Goal: Task Accomplishment & Management: Manage account settings

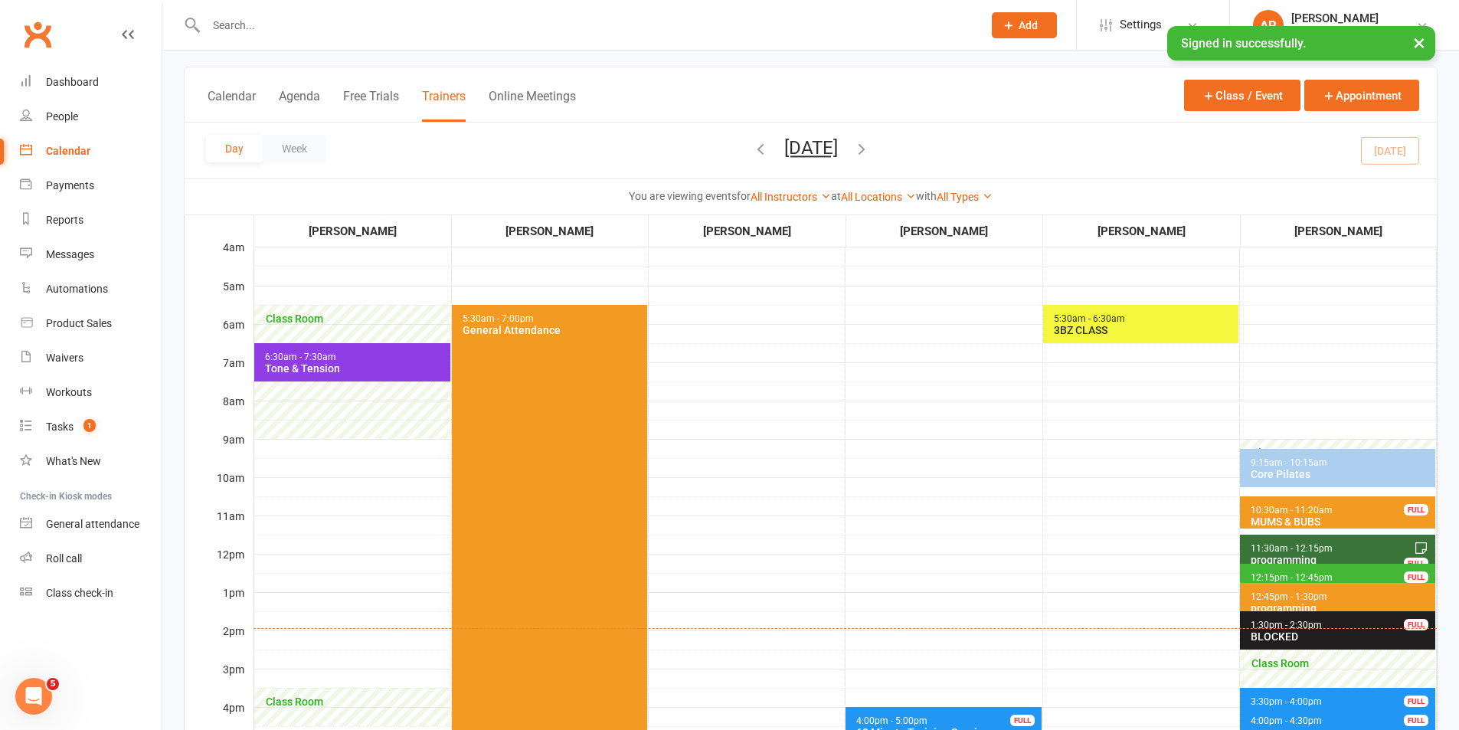
click at [838, 145] on button "[DATE]" at bounding box center [811, 147] width 54 height 21
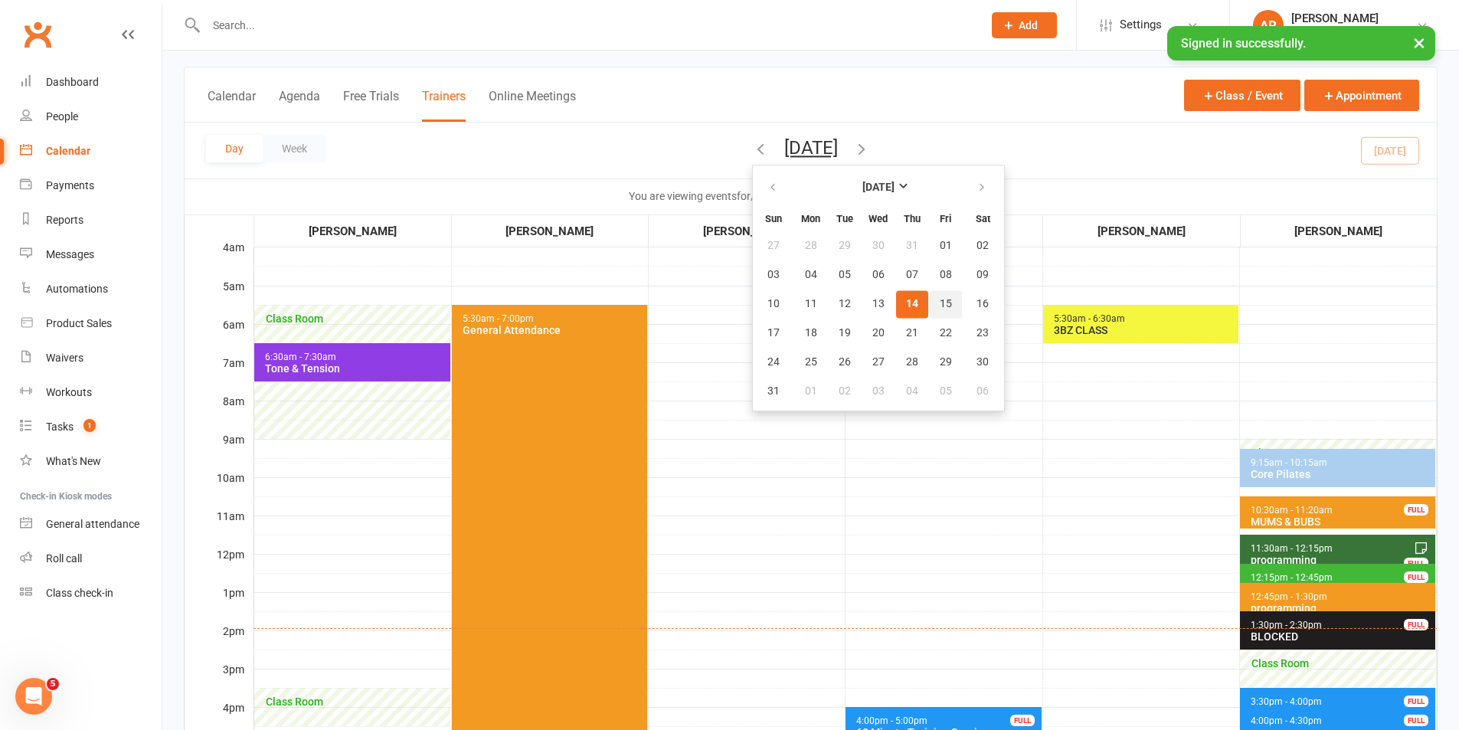
click at [930, 298] on button "15" at bounding box center [946, 304] width 32 height 28
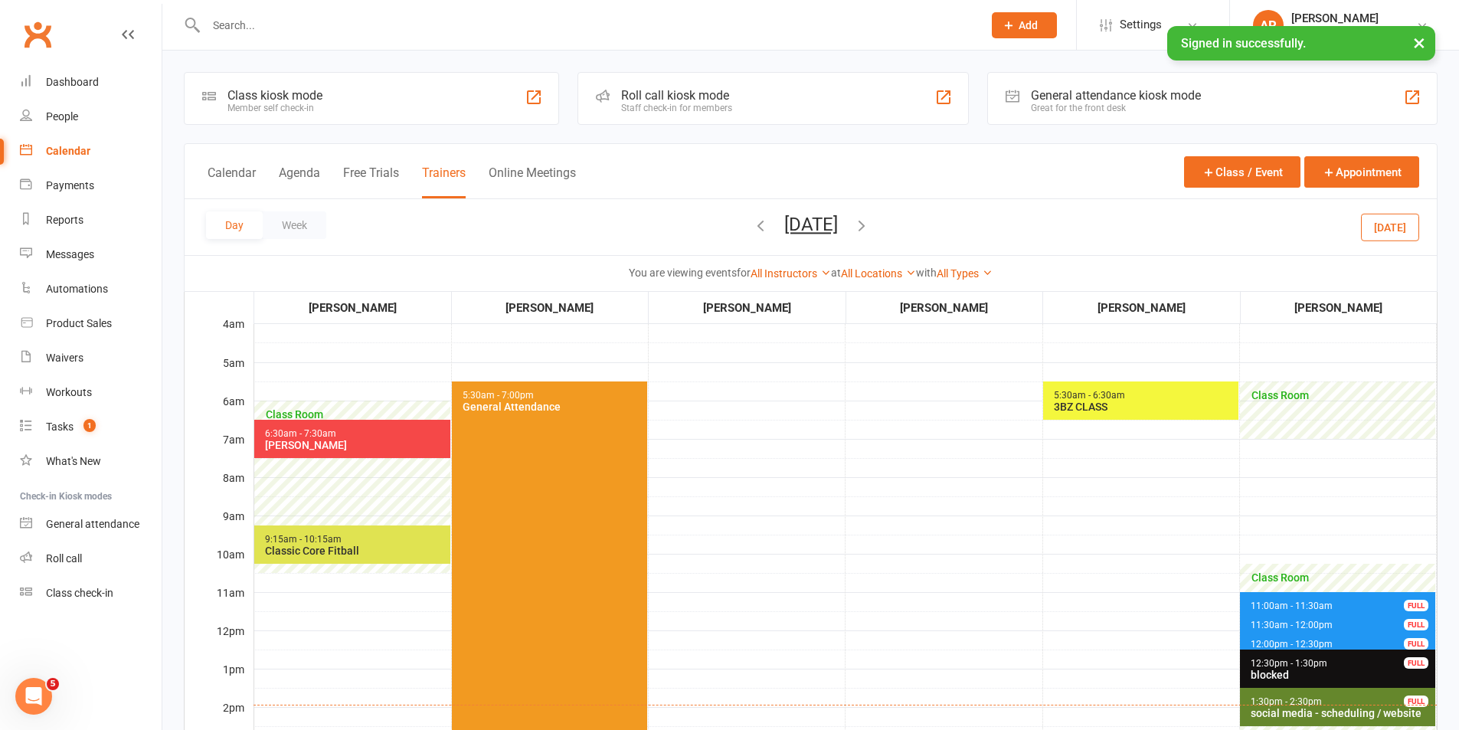
click at [838, 234] on button "[DATE]" at bounding box center [811, 224] width 54 height 21
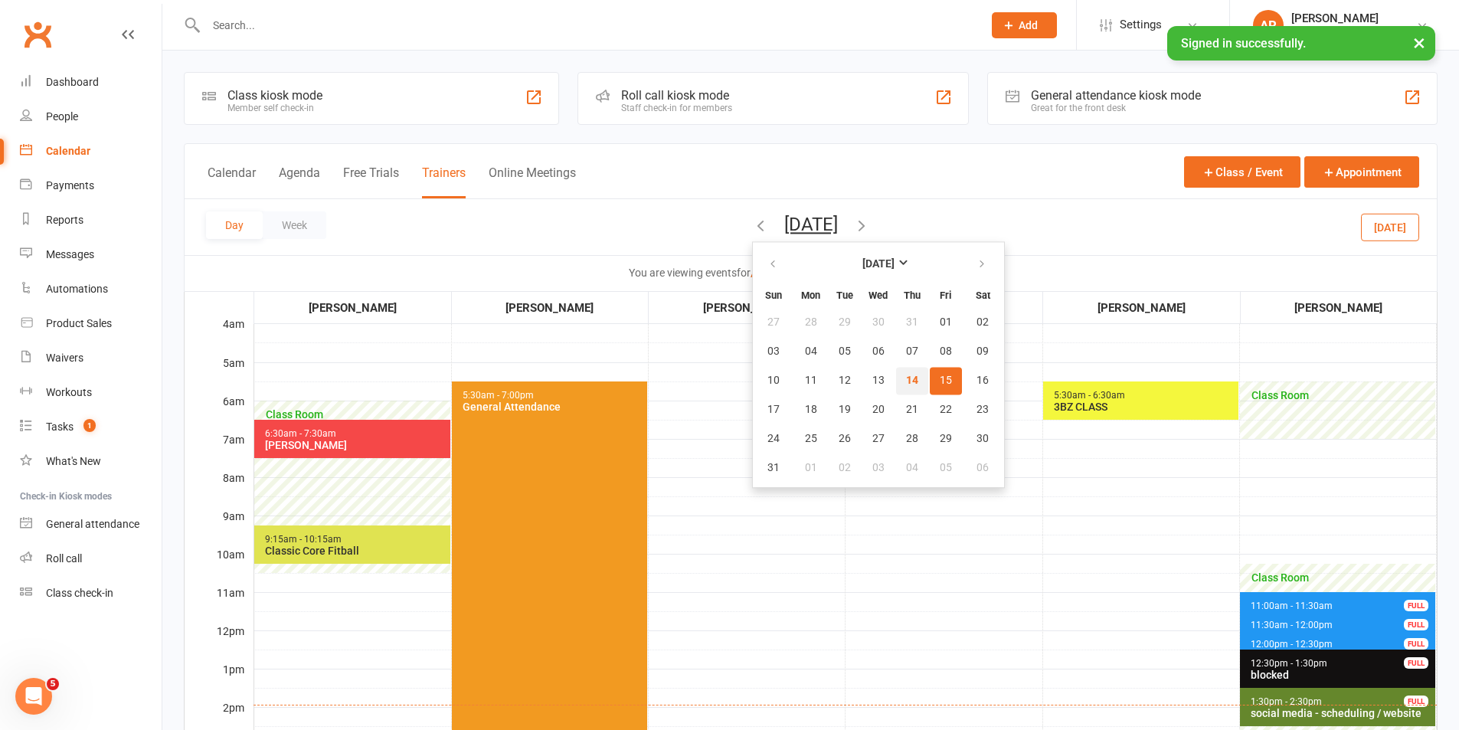
click at [896, 380] on button "14" at bounding box center [912, 381] width 32 height 28
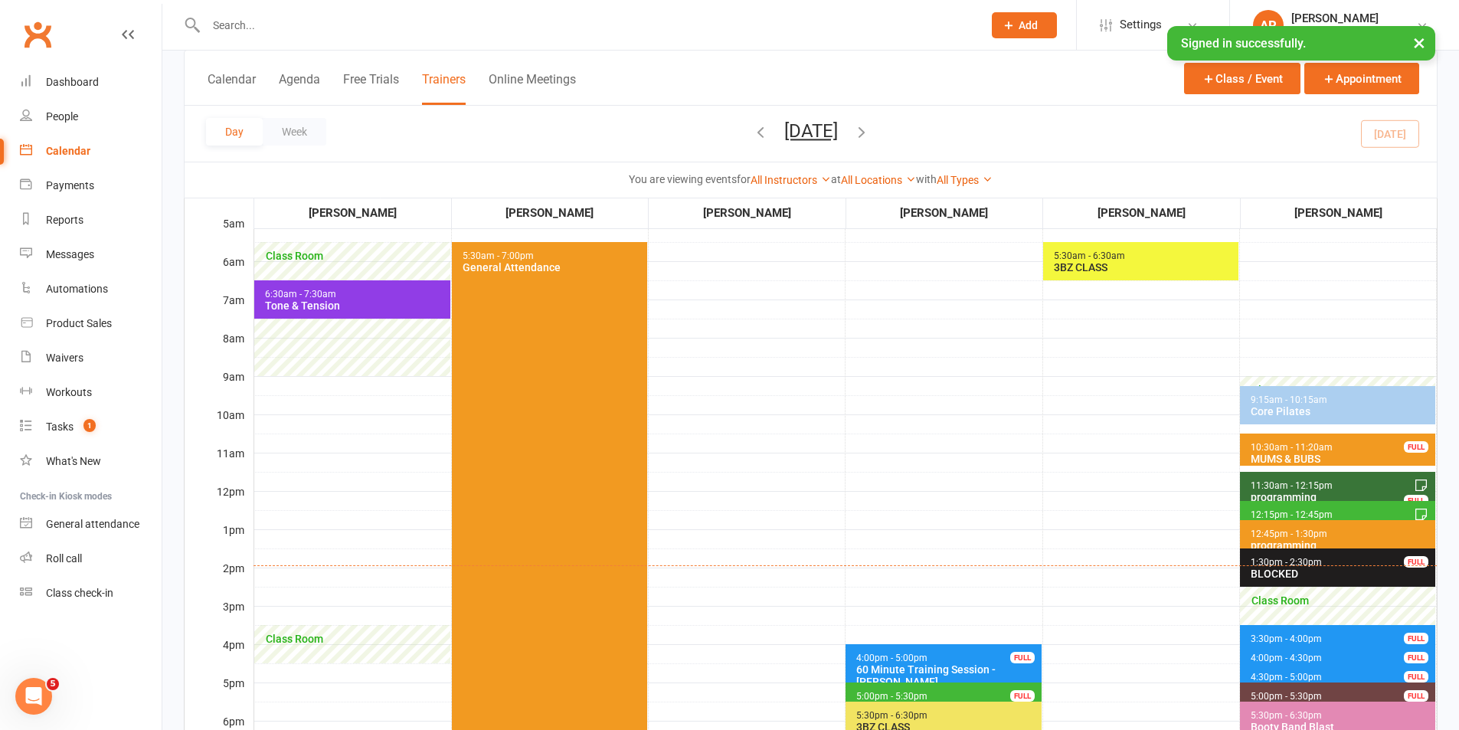
scroll to position [153, 0]
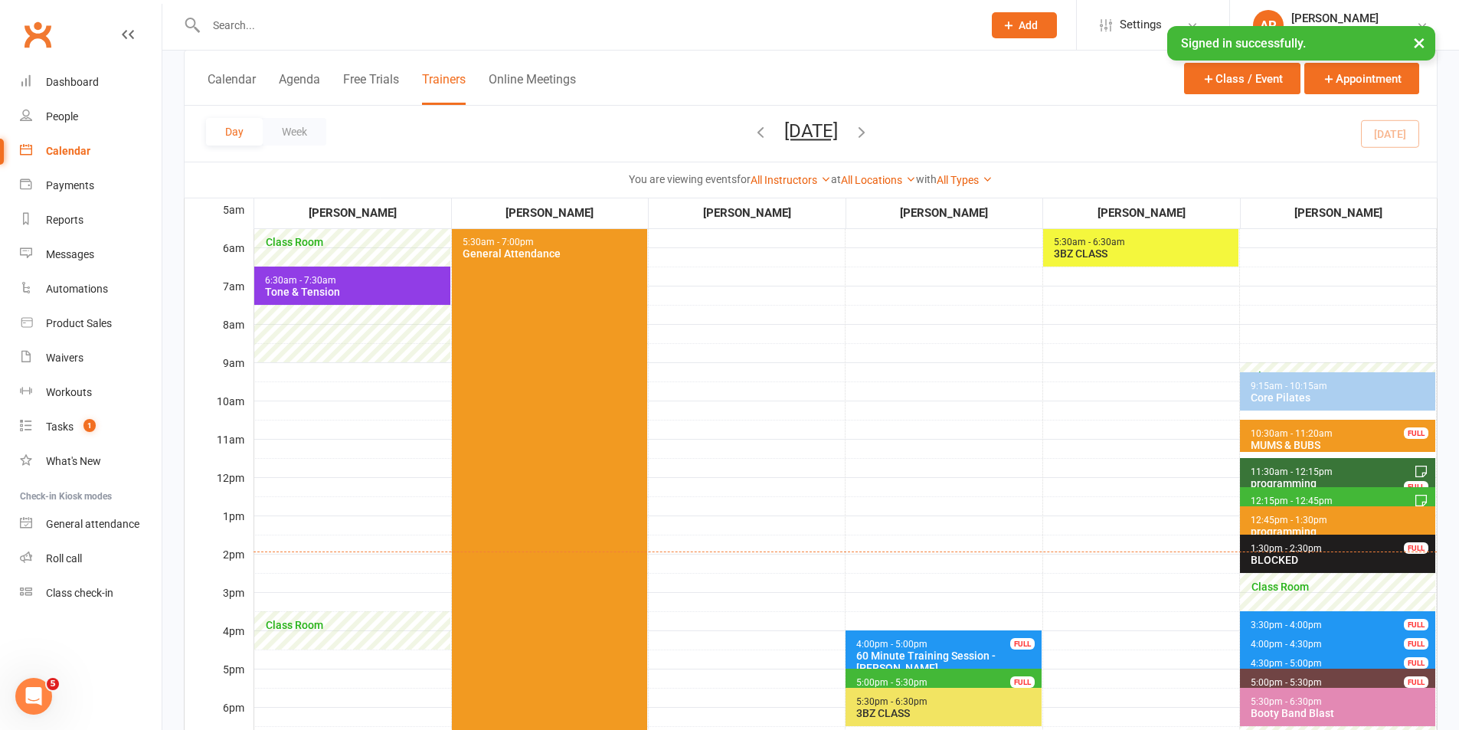
click at [838, 122] on button "[DATE]" at bounding box center [811, 130] width 54 height 21
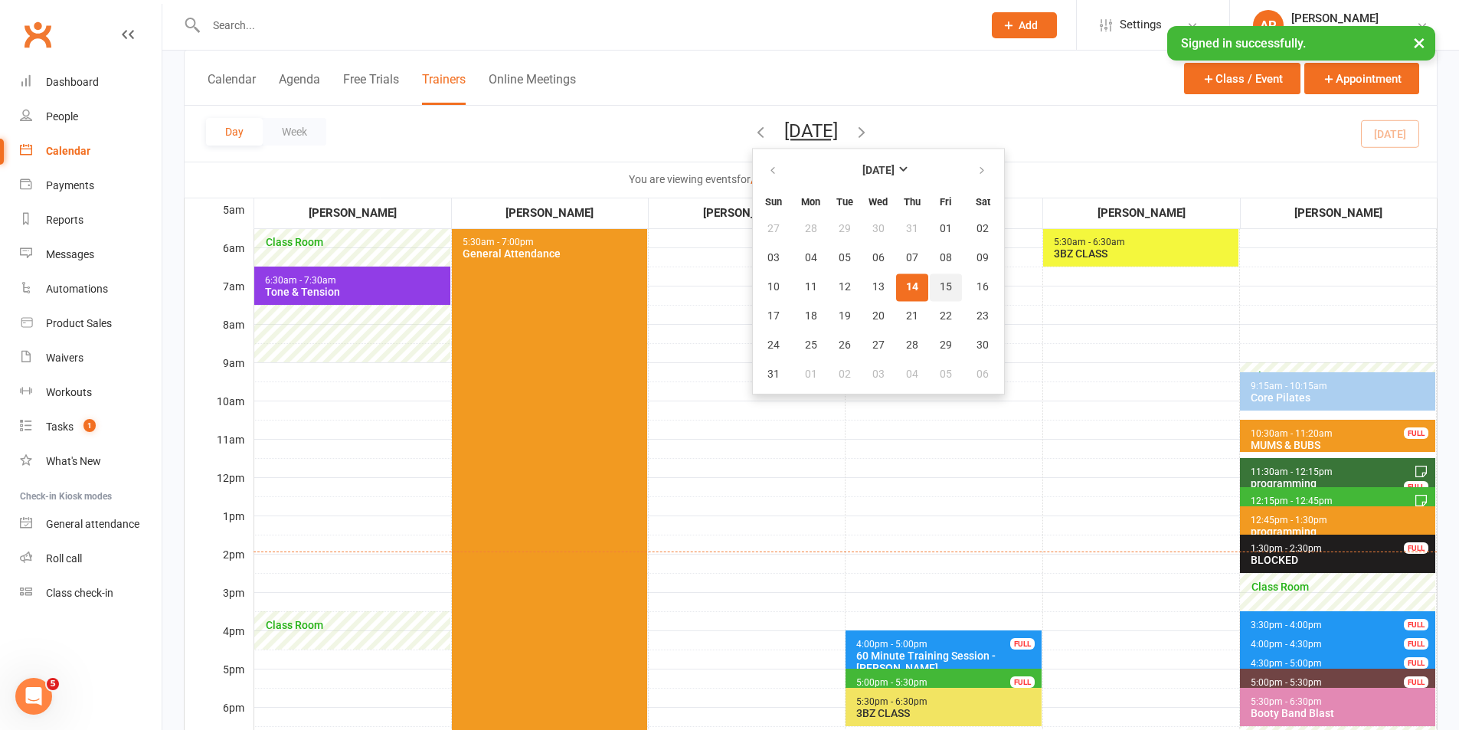
click at [940, 288] on span "15" at bounding box center [946, 287] width 12 height 12
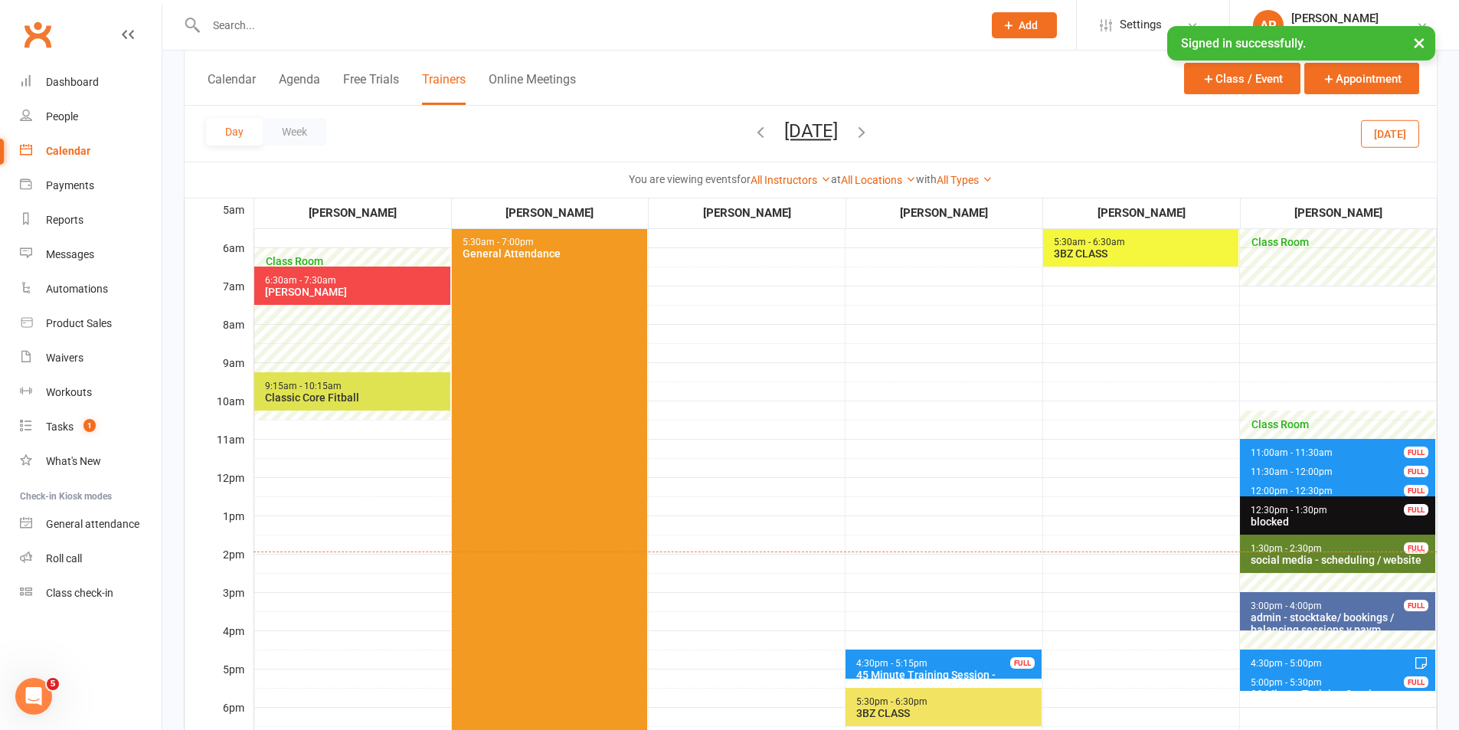
click at [838, 121] on button "[DATE]" at bounding box center [811, 130] width 54 height 21
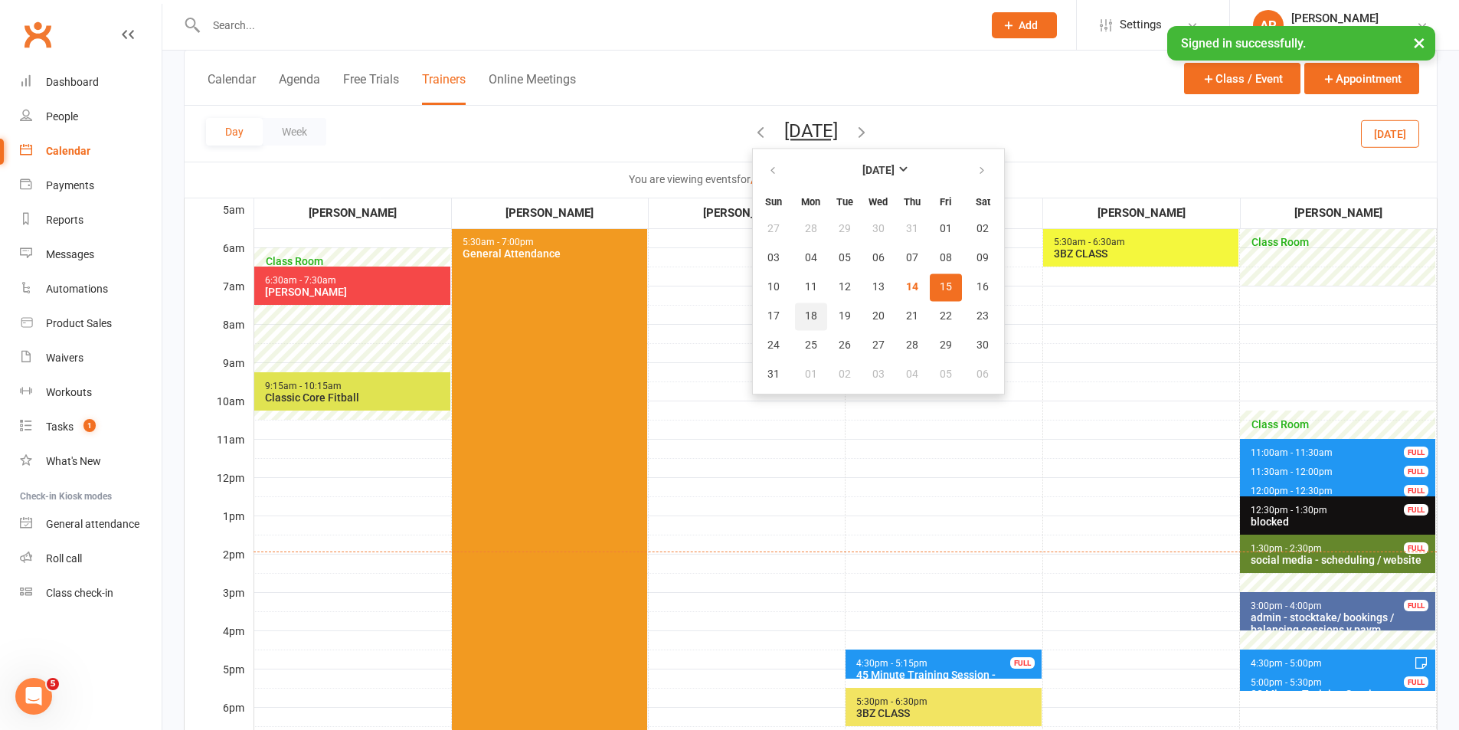
click at [805, 317] on span "18" at bounding box center [811, 316] width 12 height 12
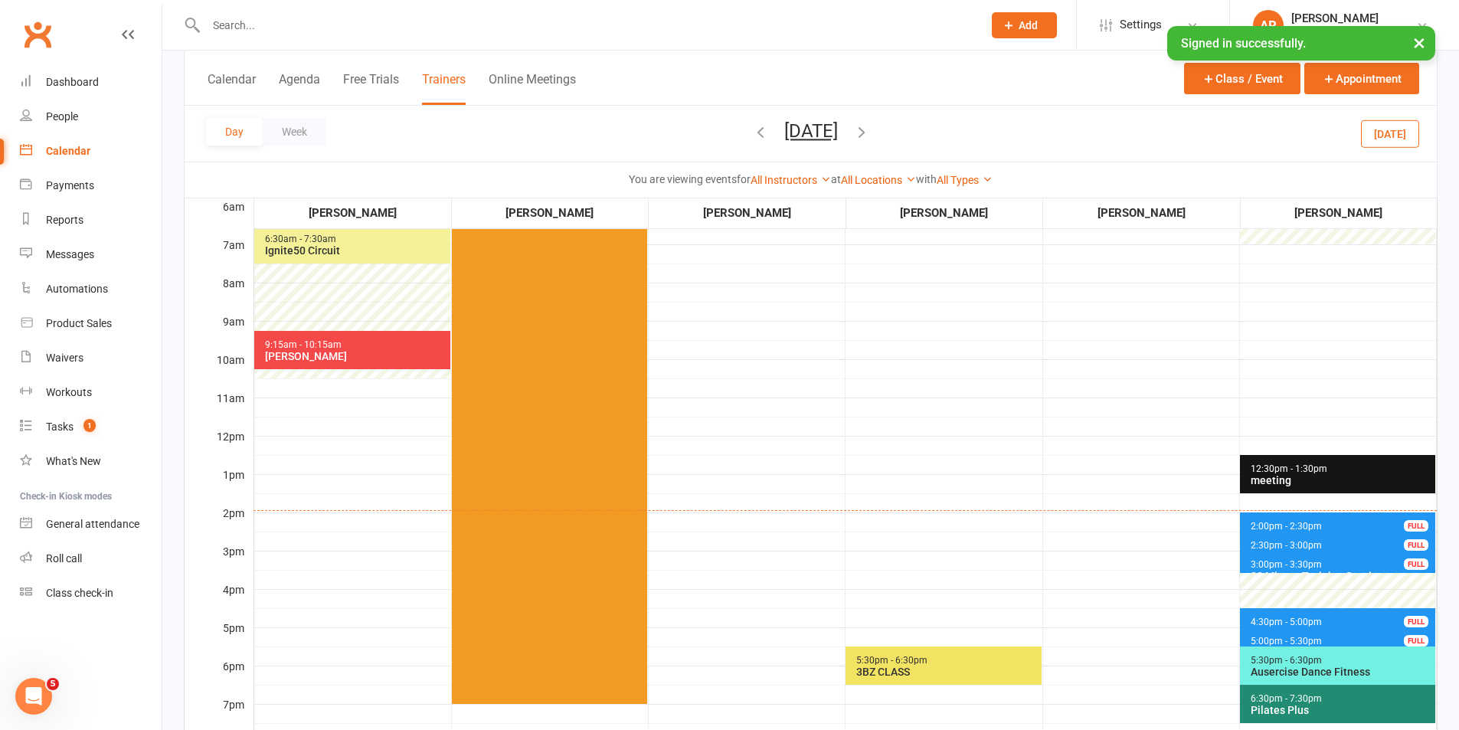
scroll to position [230, 0]
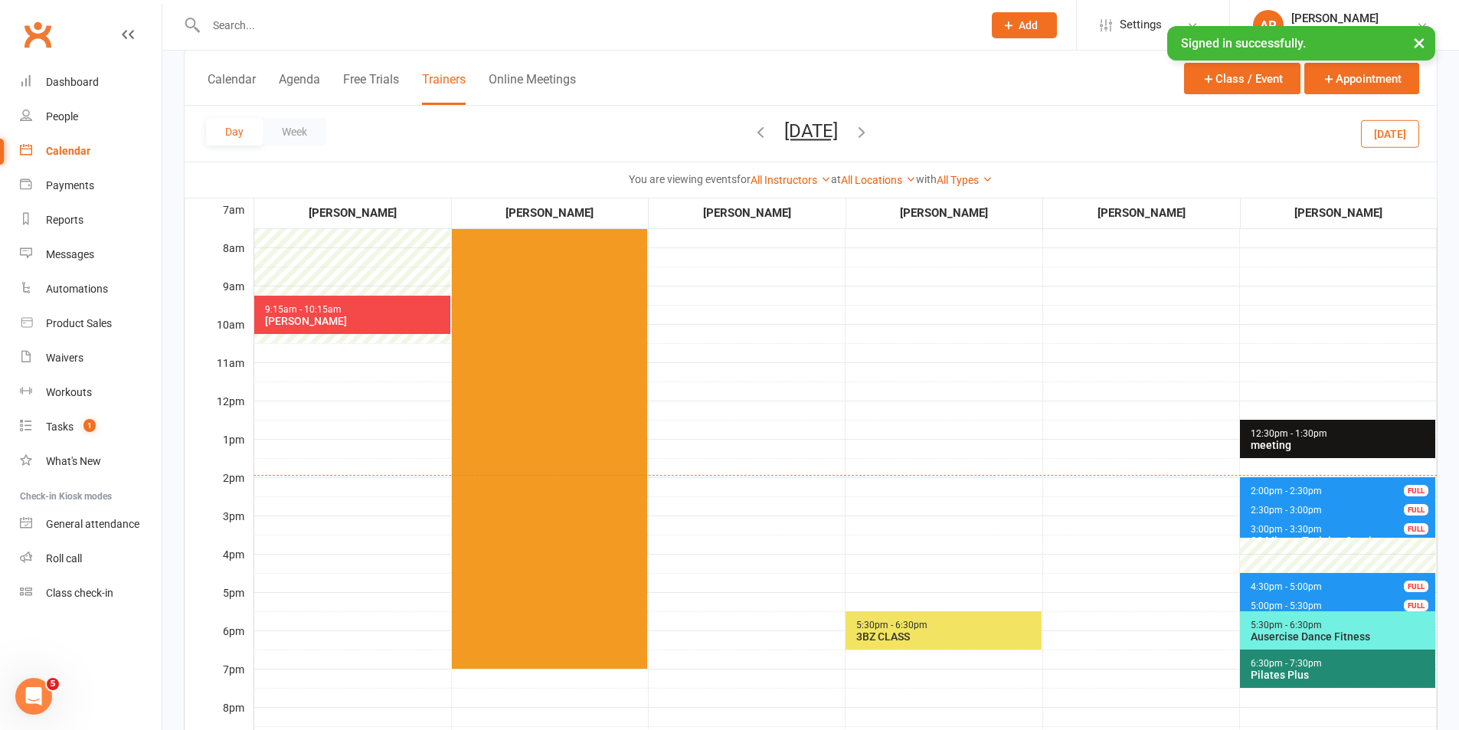
drag, startPoint x: 817, startPoint y: 133, endPoint x: 818, endPoint y: 149, distance: 16.9
click at [818, 133] on button "[DATE]" at bounding box center [811, 130] width 54 height 21
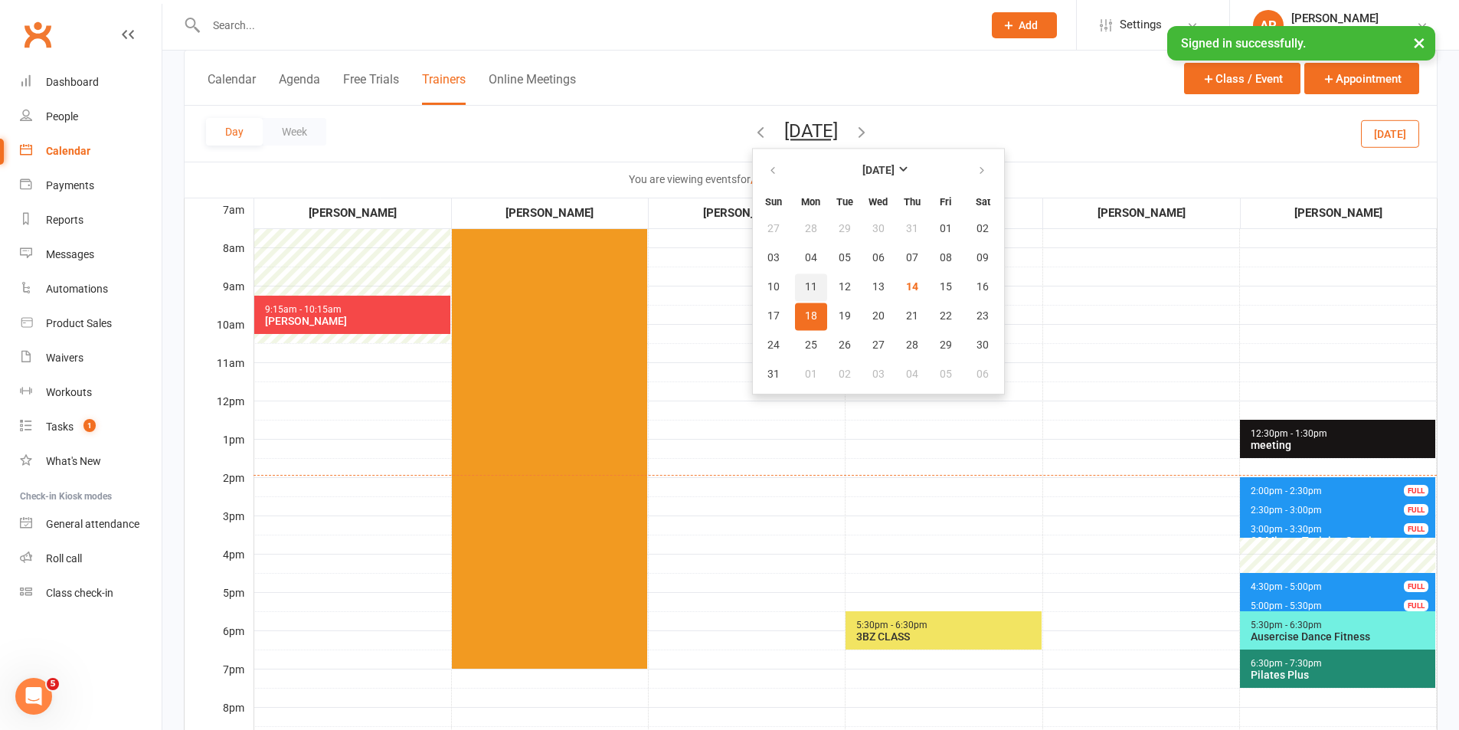
click at [805, 285] on span "11" at bounding box center [811, 287] width 12 height 12
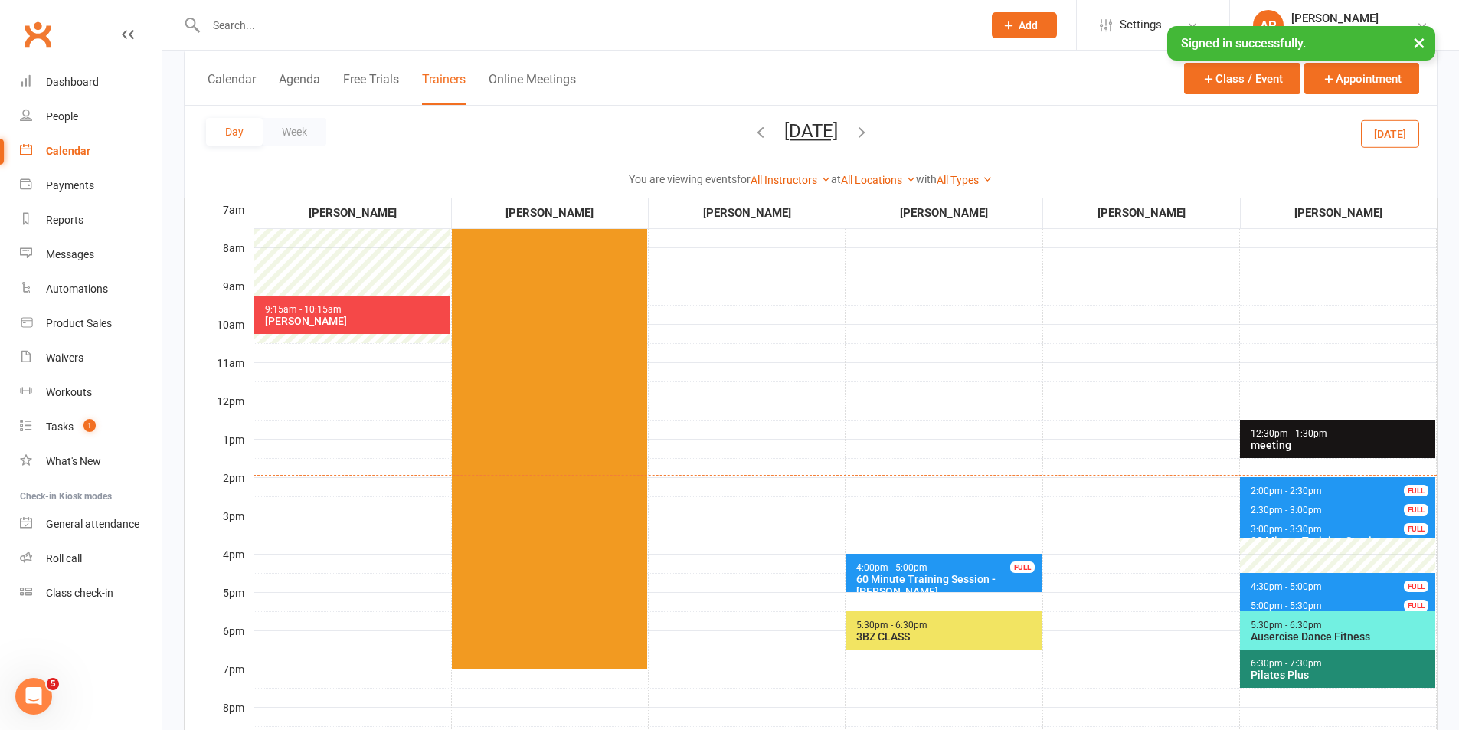
click at [838, 131] on button "[DATE]" at bounding box center [811, 130] width 54 height 21
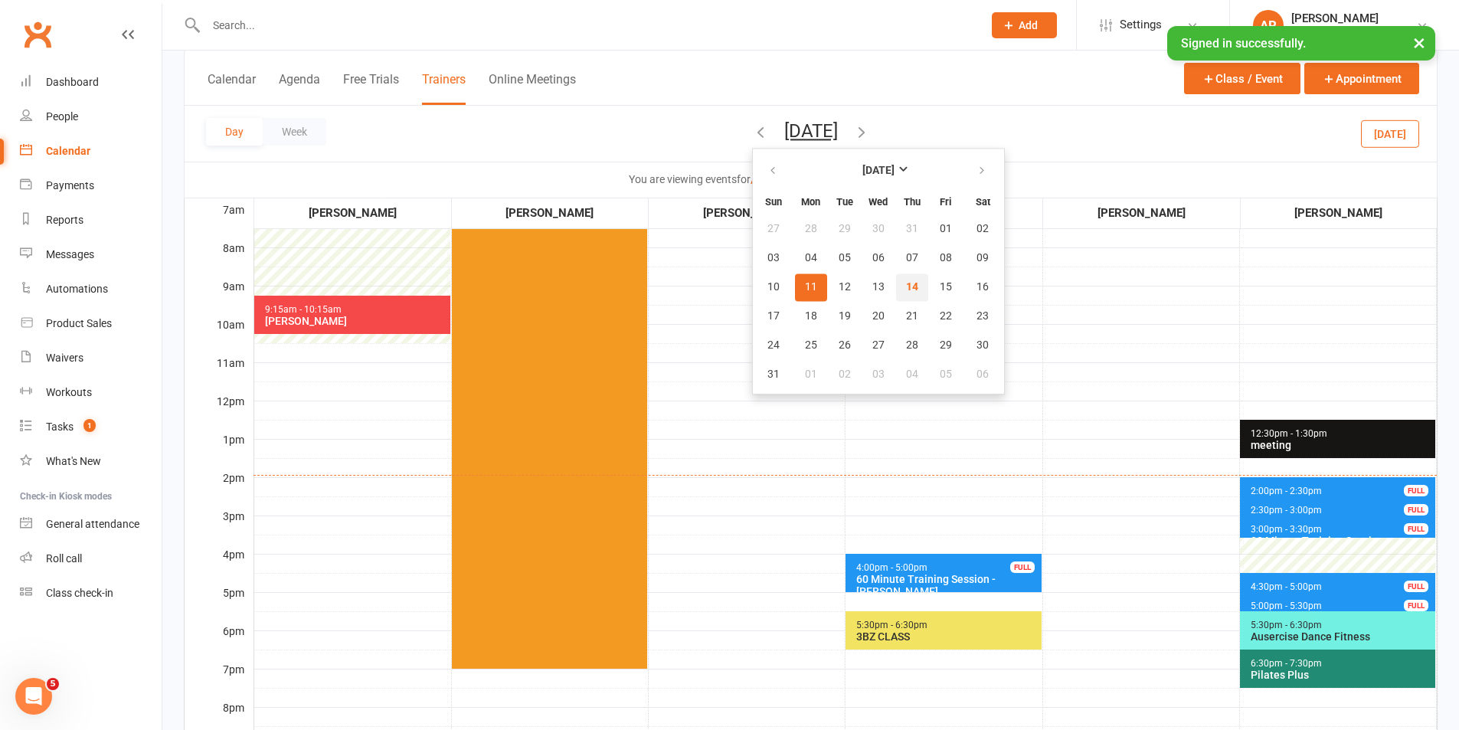
click at [906, 289] on span "14" at bounding box center [912, 287] width 12 height 12
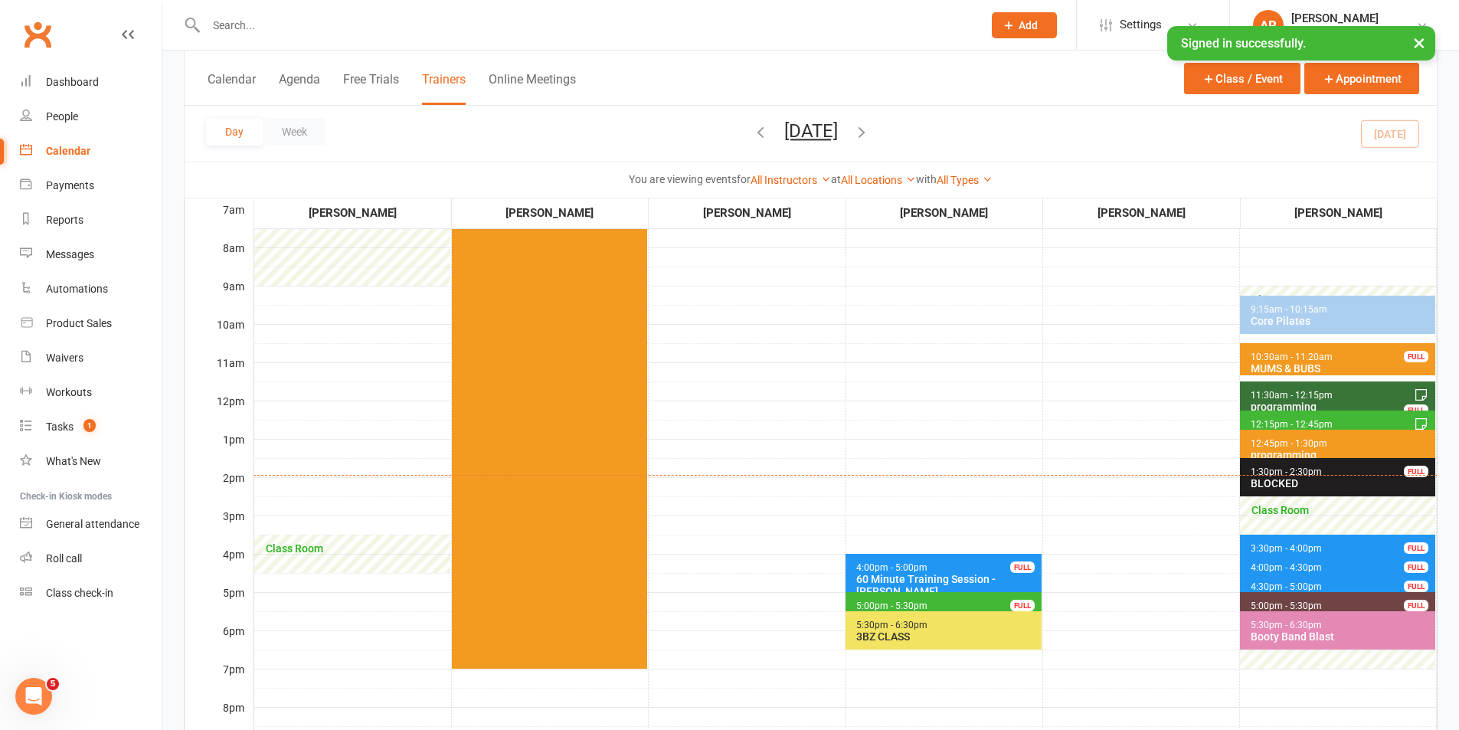
click at [928, 600] on span "5:00pm - 5:30pm Program Walk Through - [PERSON_NAME] FULL" at bounding box center [943, 603] width 195 height 22
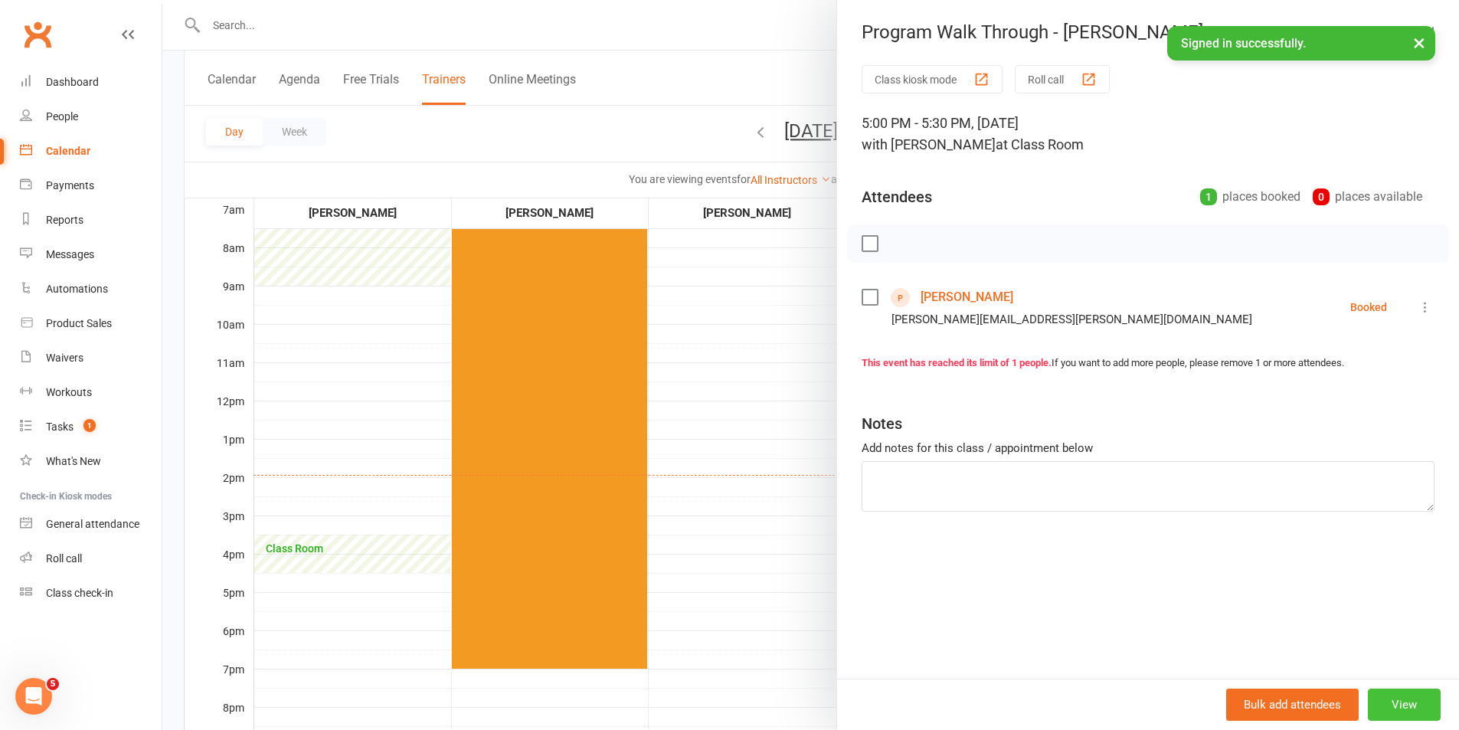
click at [1380, 695] on button "View" at bounding box center [1404, 705] width 73 height 32
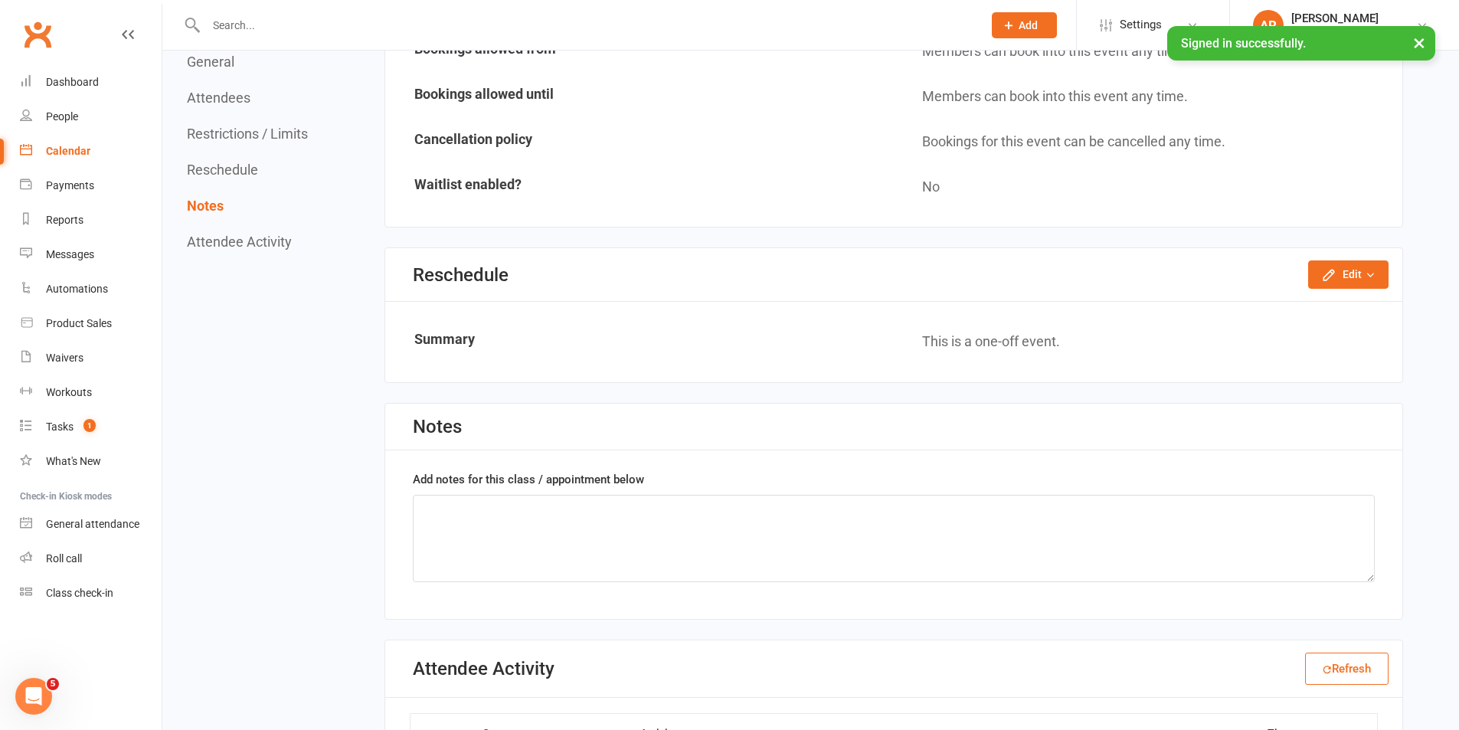
scroll to position [1054, 0]
click at [1347, 272] on button "Edit" at bounding box center [1348, 276] width 80 height 28
click at [1341, 306] on link "Reschedule this event only" at bounding box center [1307, 311] width 161 height 31
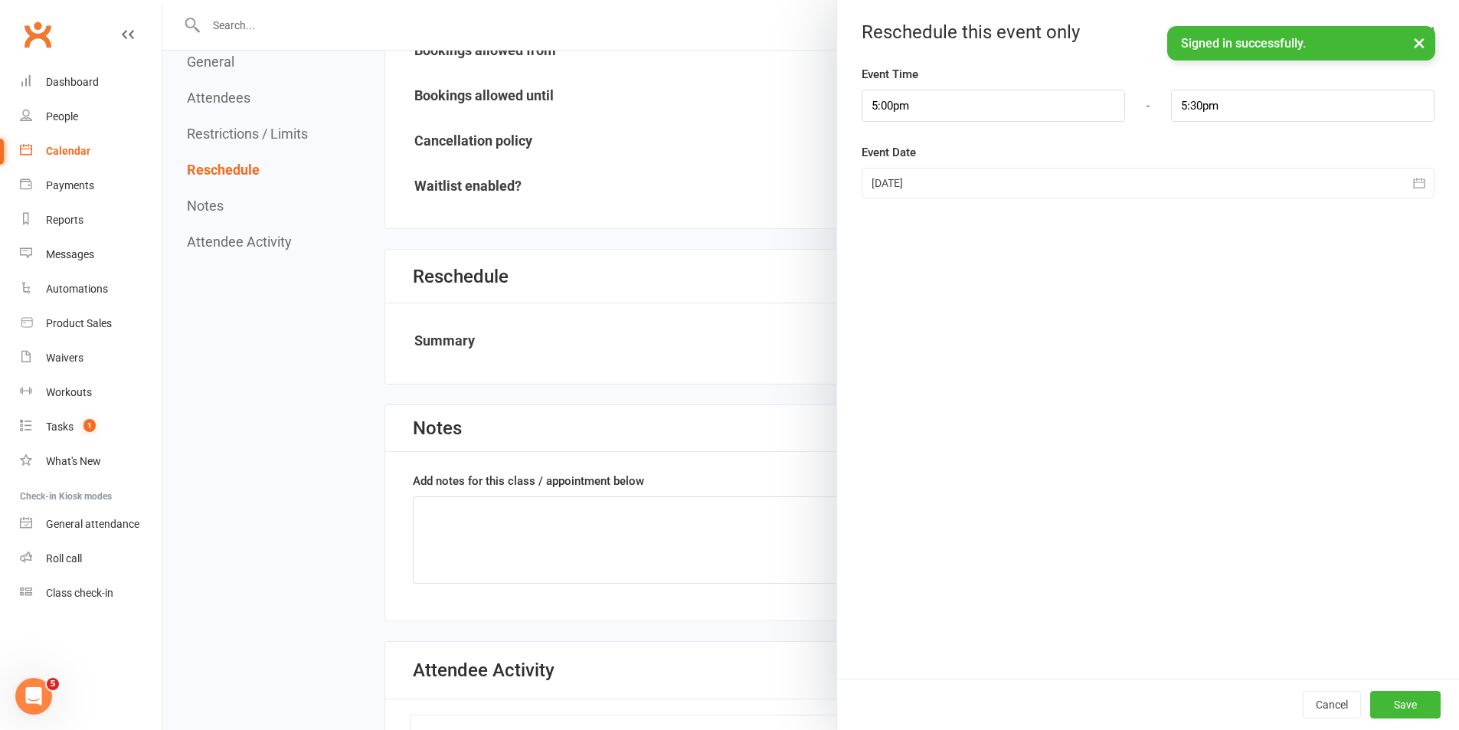
click at [926, 184] on div at bounding box center [1148, 183] width 573 height 31
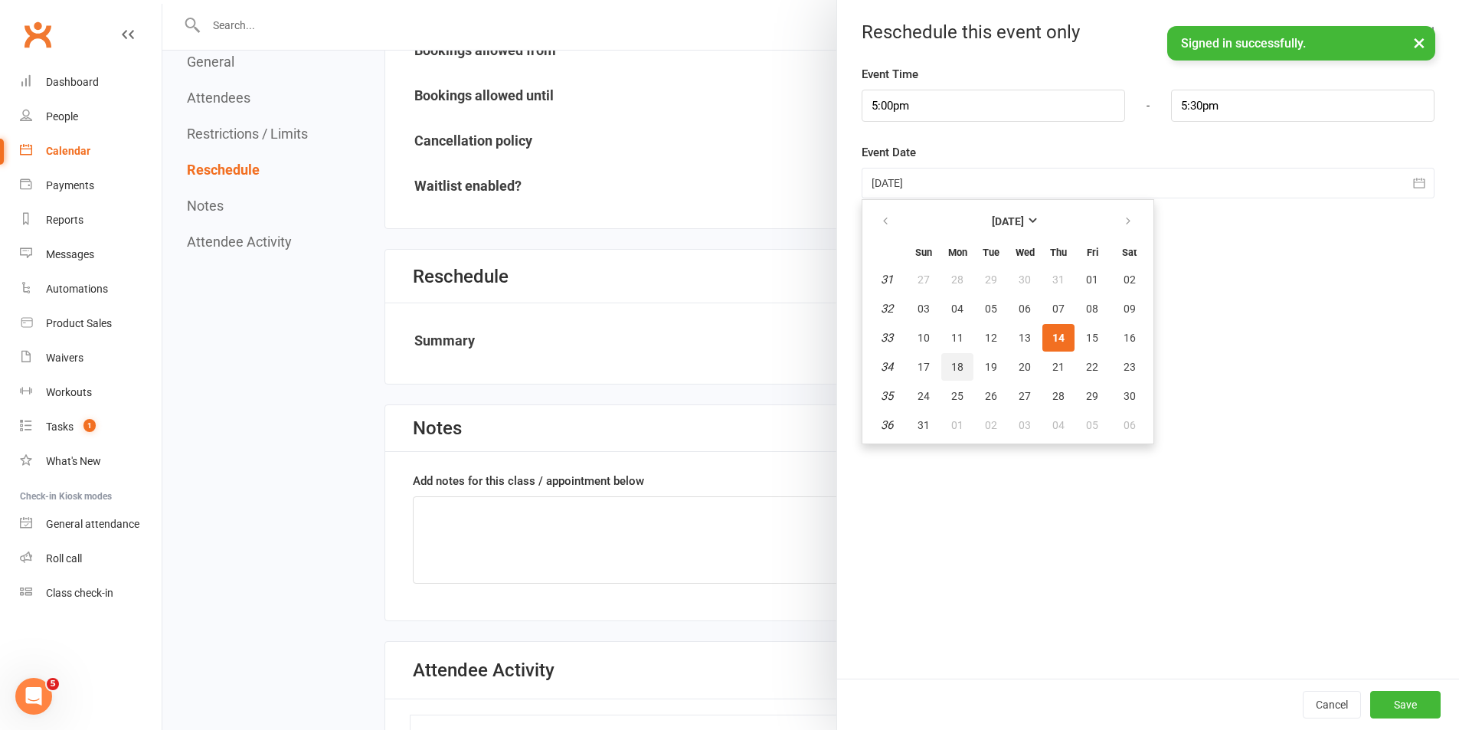
click at [945, 362] on button "18" at bounding box center [957, 367] width 32 height 28
type input "[DATE]"
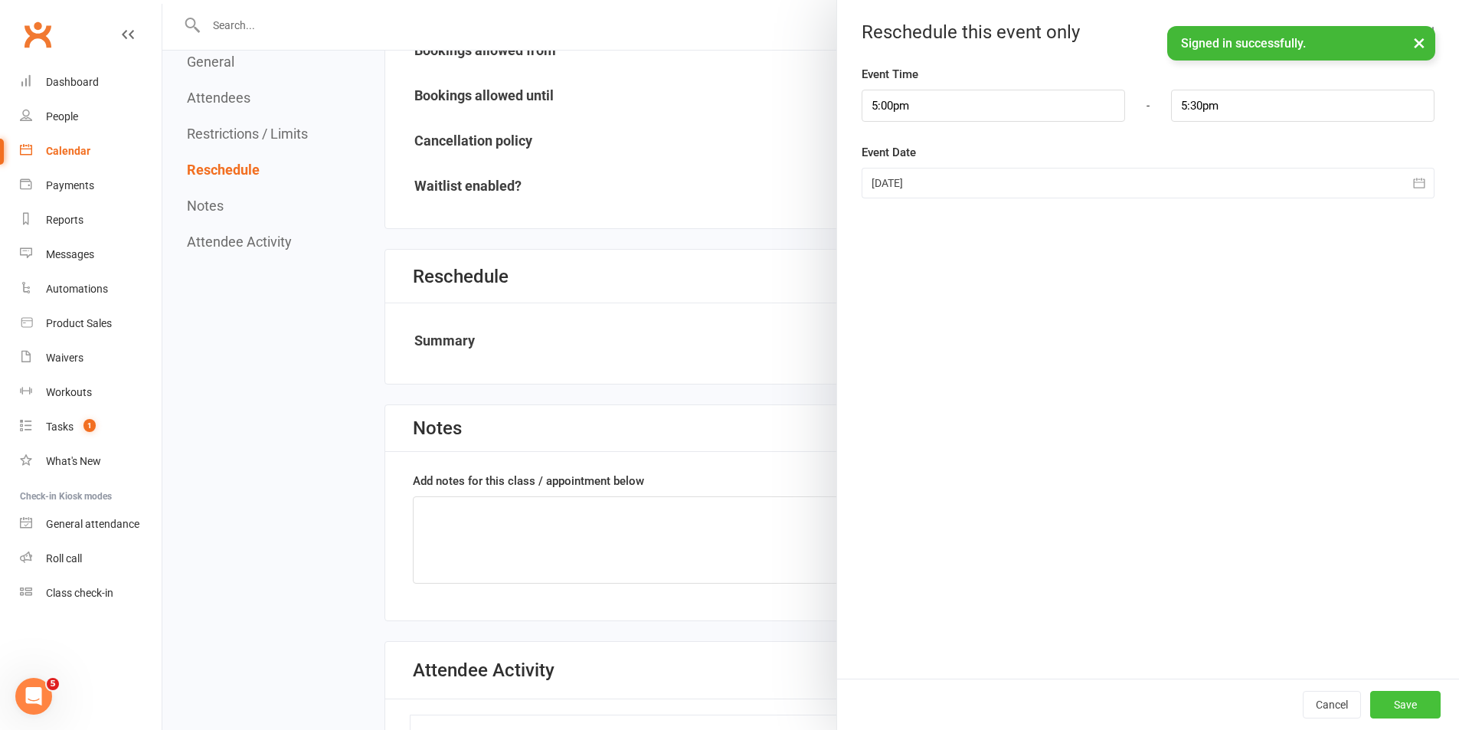
click at [1407, 709] on button "Save" at bounding box center [1405, 705] width 70 height 28
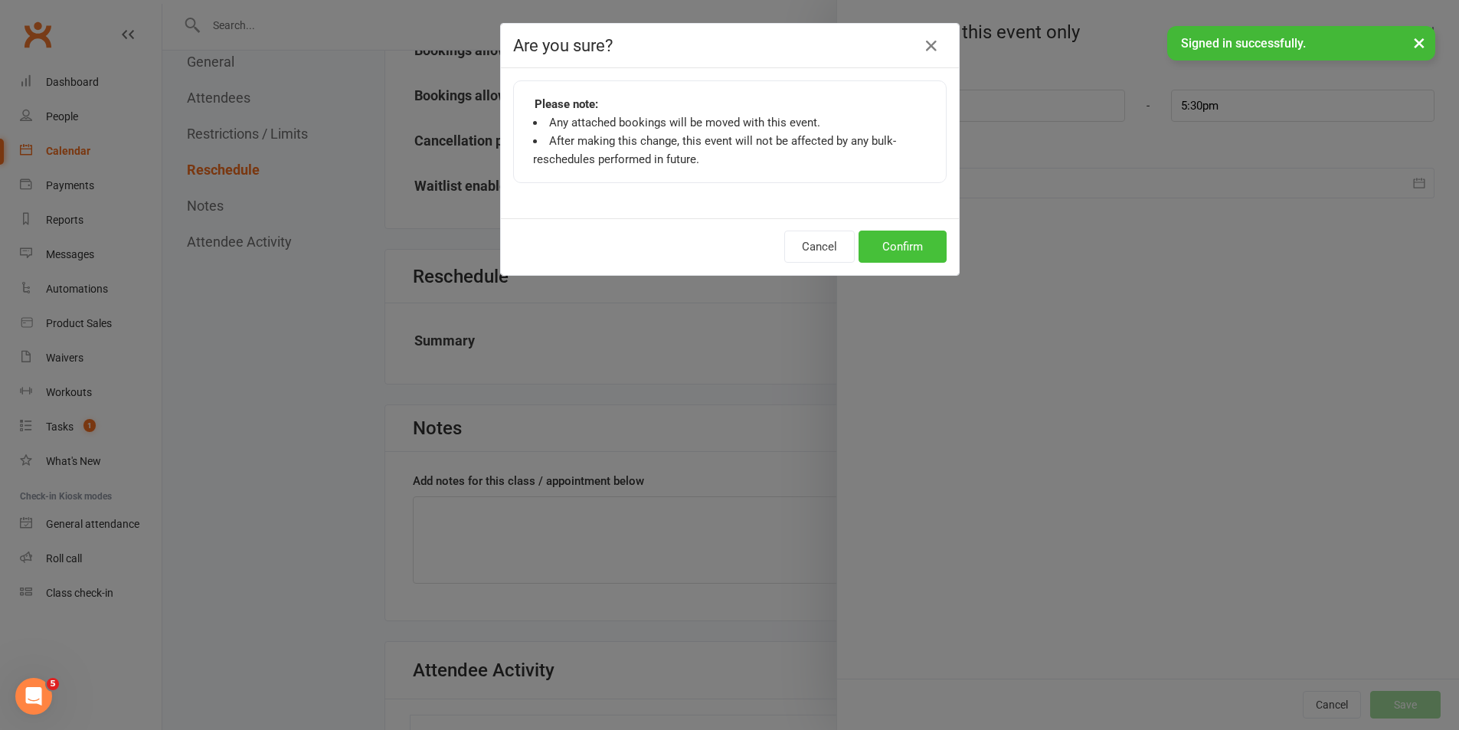
click at [895, 255] on button "Confirm" at bounding box center [903, 247] width 88 height 32
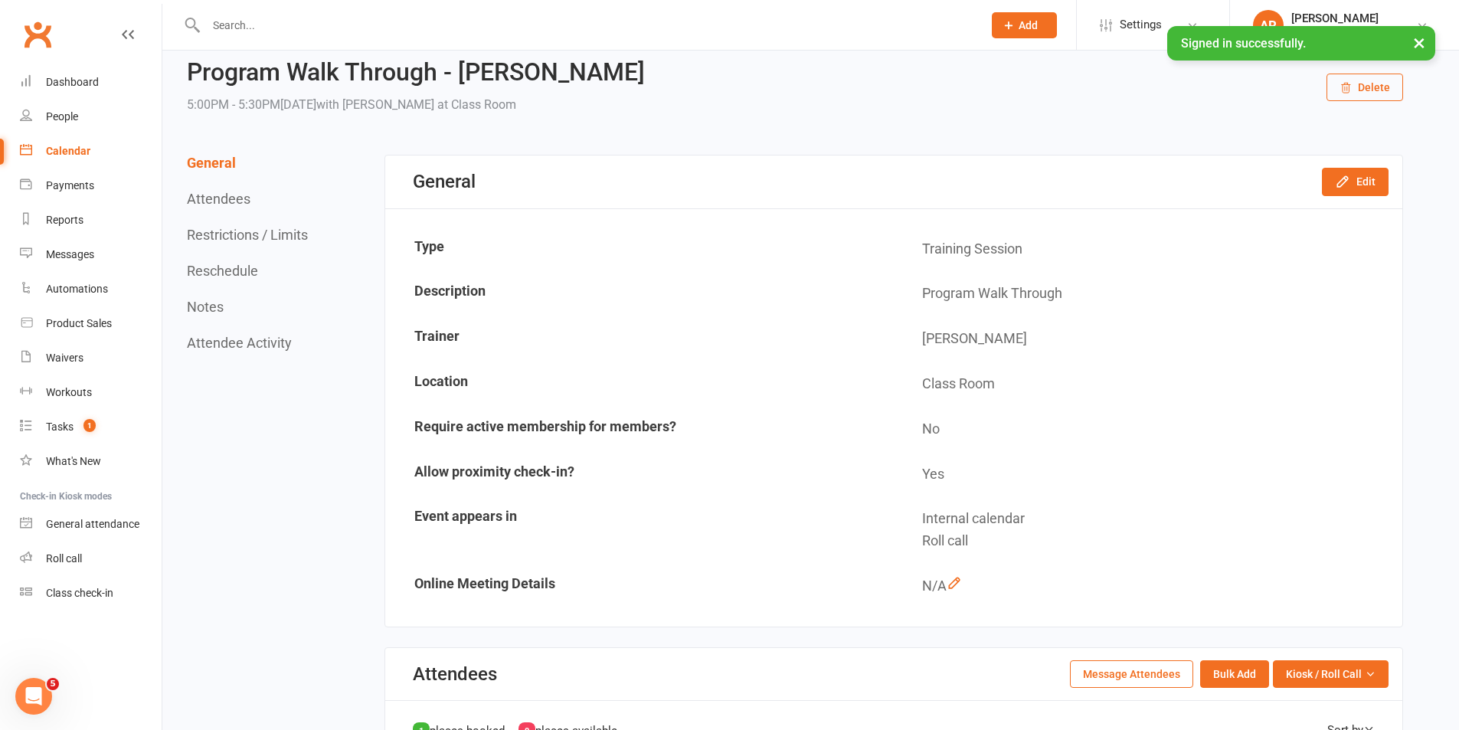
scroll to position [0, 0]
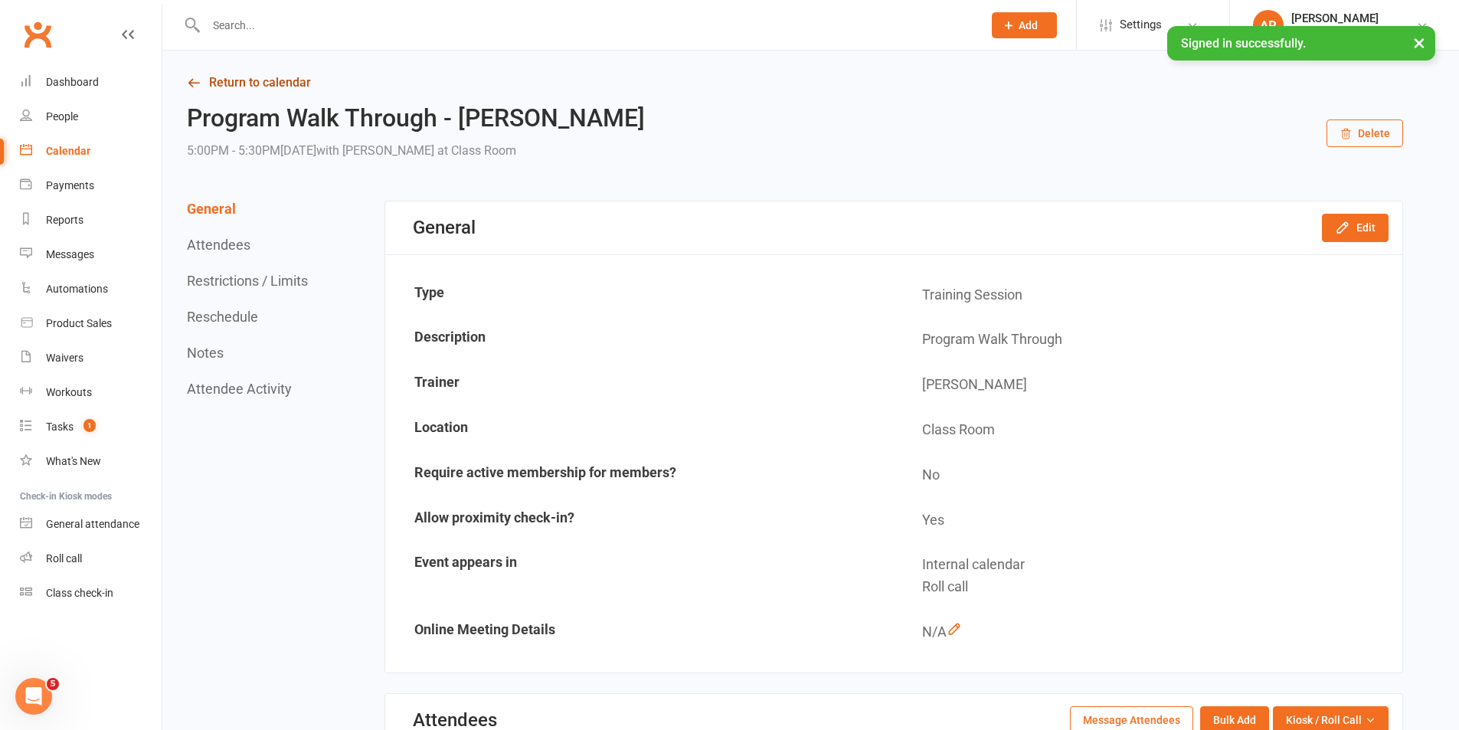
click at [241, 74] on link "Return to calendar" at bounding box center [795, 82] width 1216 height 21
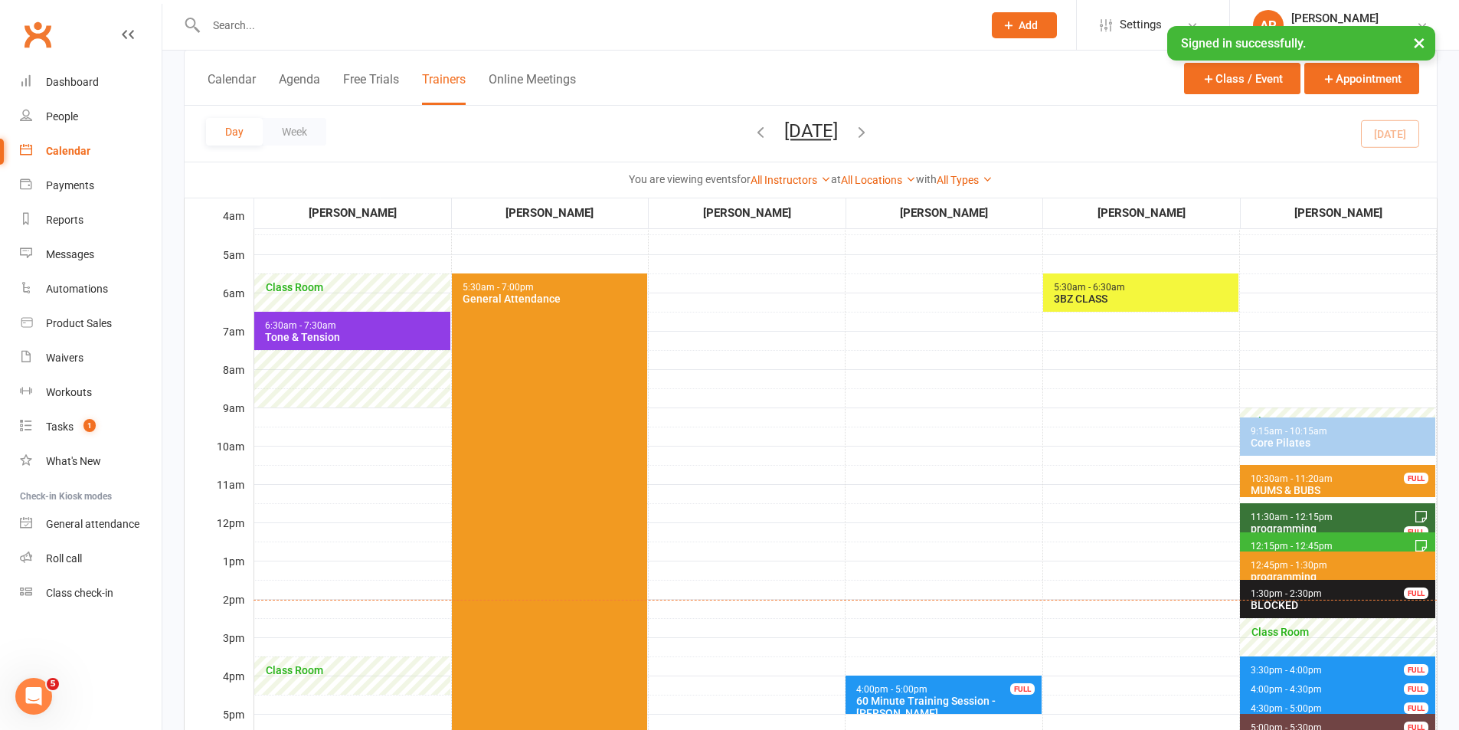
scroll to position [230, 0]
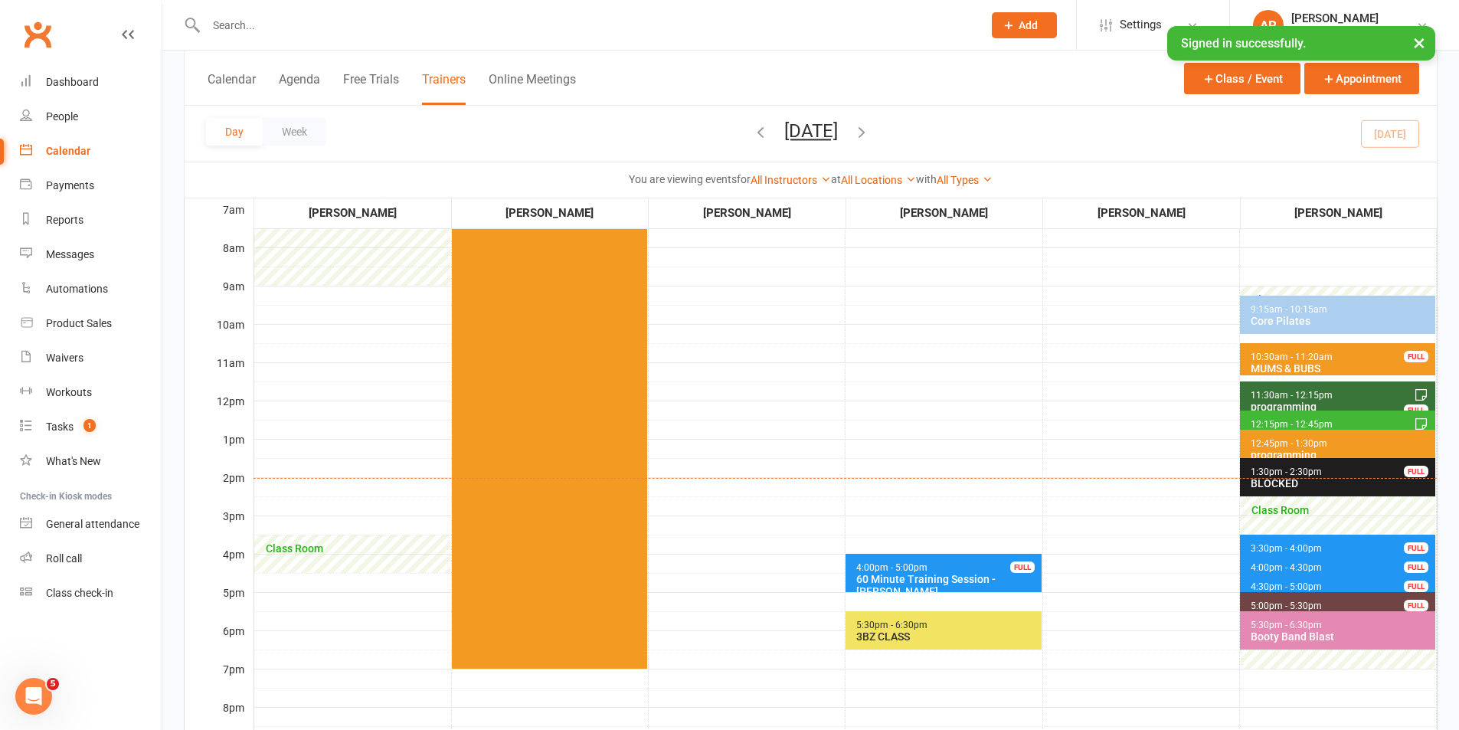
click at [834, 134] on button "[DATE]" at bounding box center [811, 130] width 54 height 21
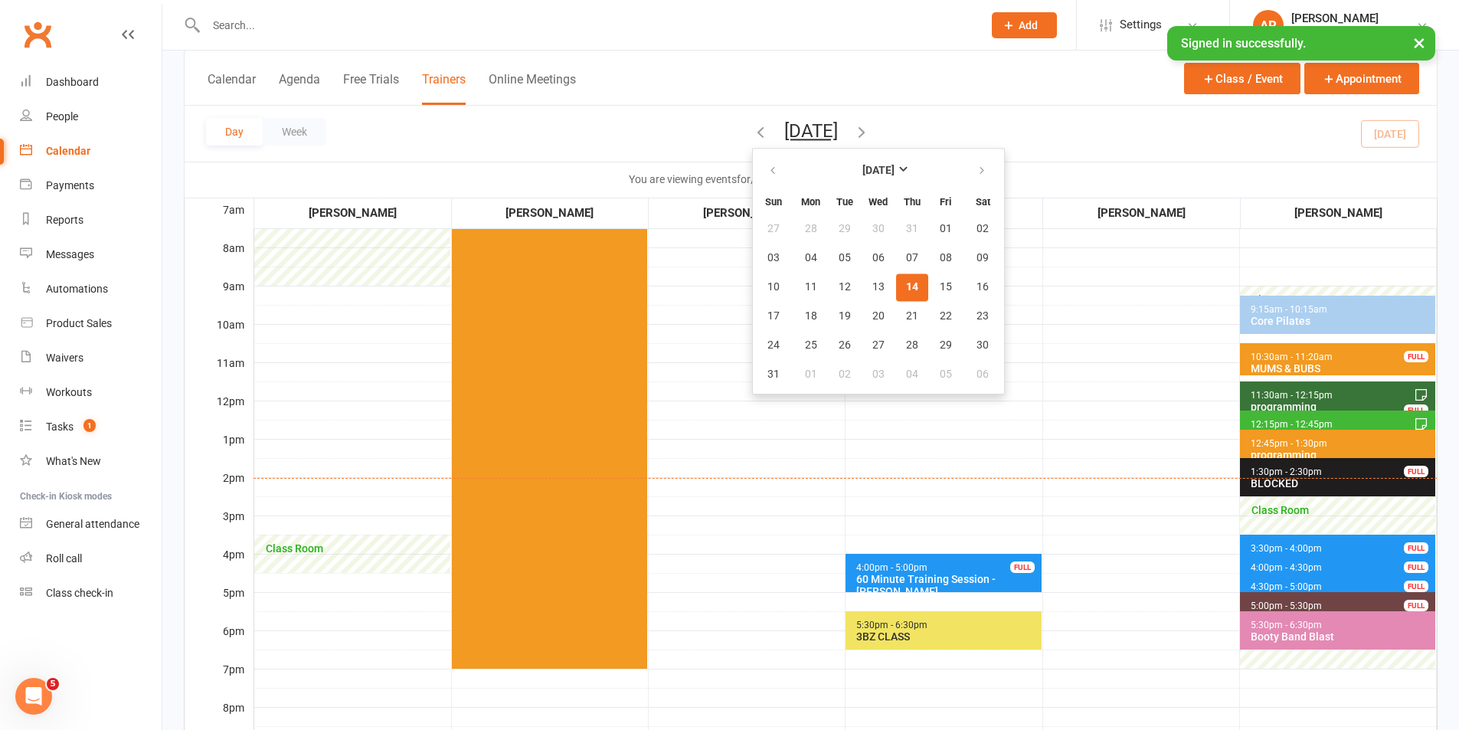
click at [1291, 581] on span "4:30pm - 5:00pm" at bounding box center [1286, 586] width 73 height 11
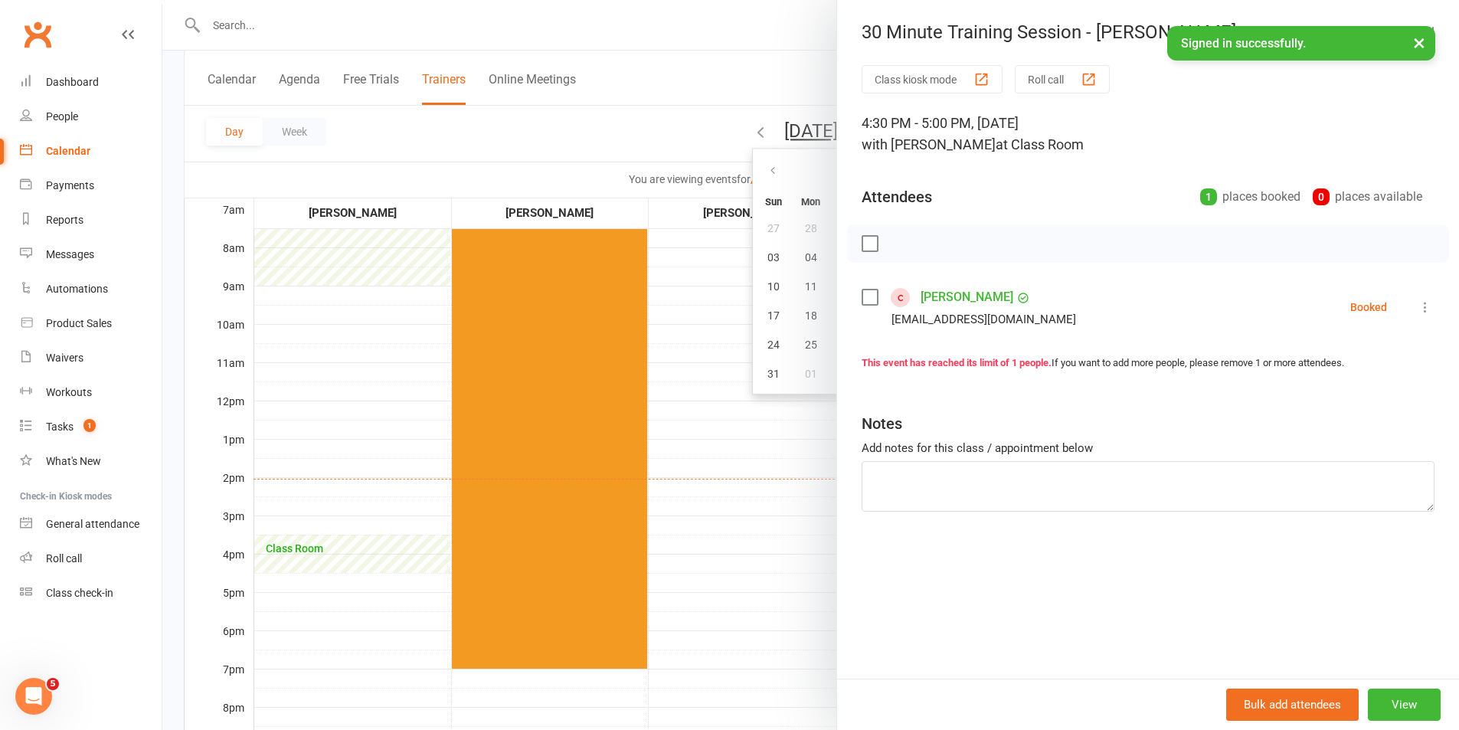
click at [864, 299] on label at bounding box center [869, 297] width 15 height 15
click at [933, 247] on icon "button" at bounding box center [936, 243] width 17 height 17
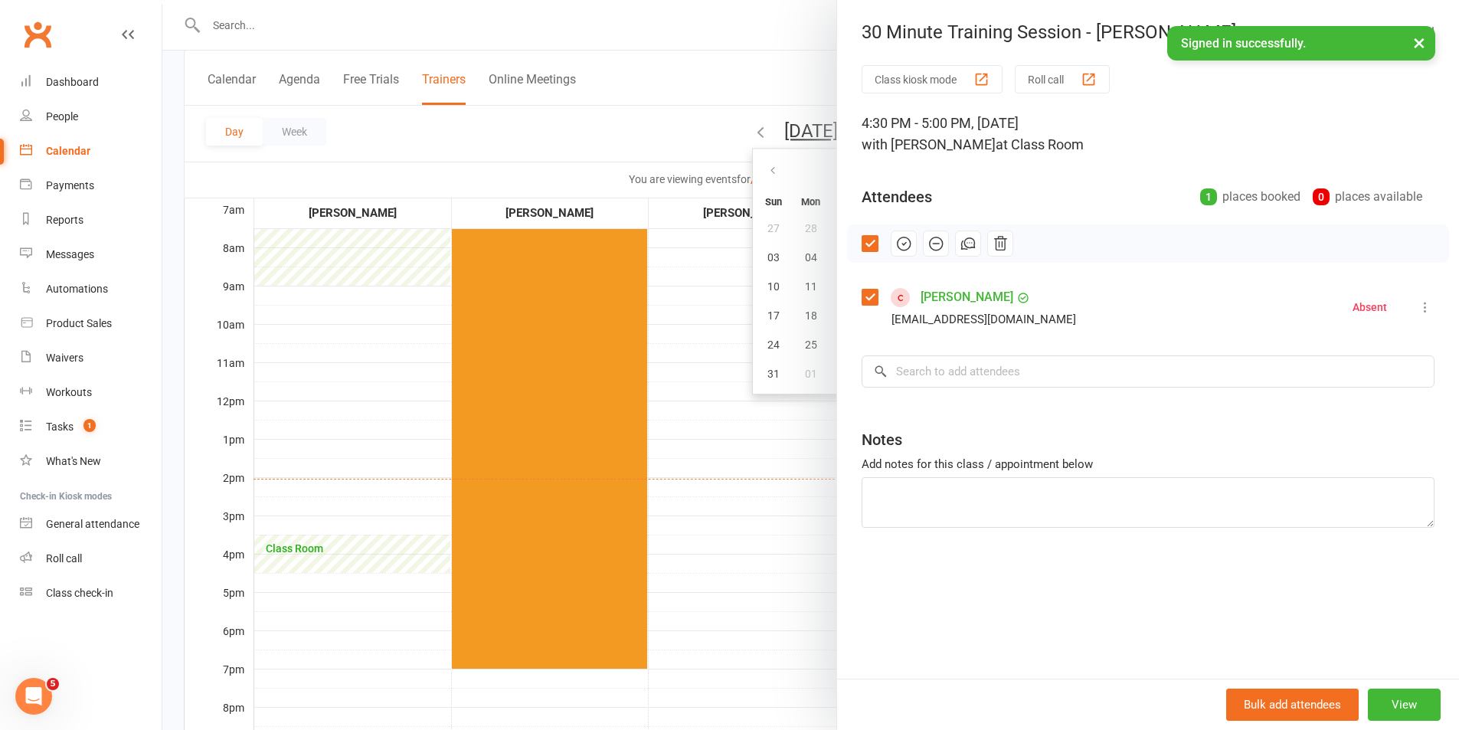
click at [777, 426] on div at bounding box center [810, 365] width 1297 height 730
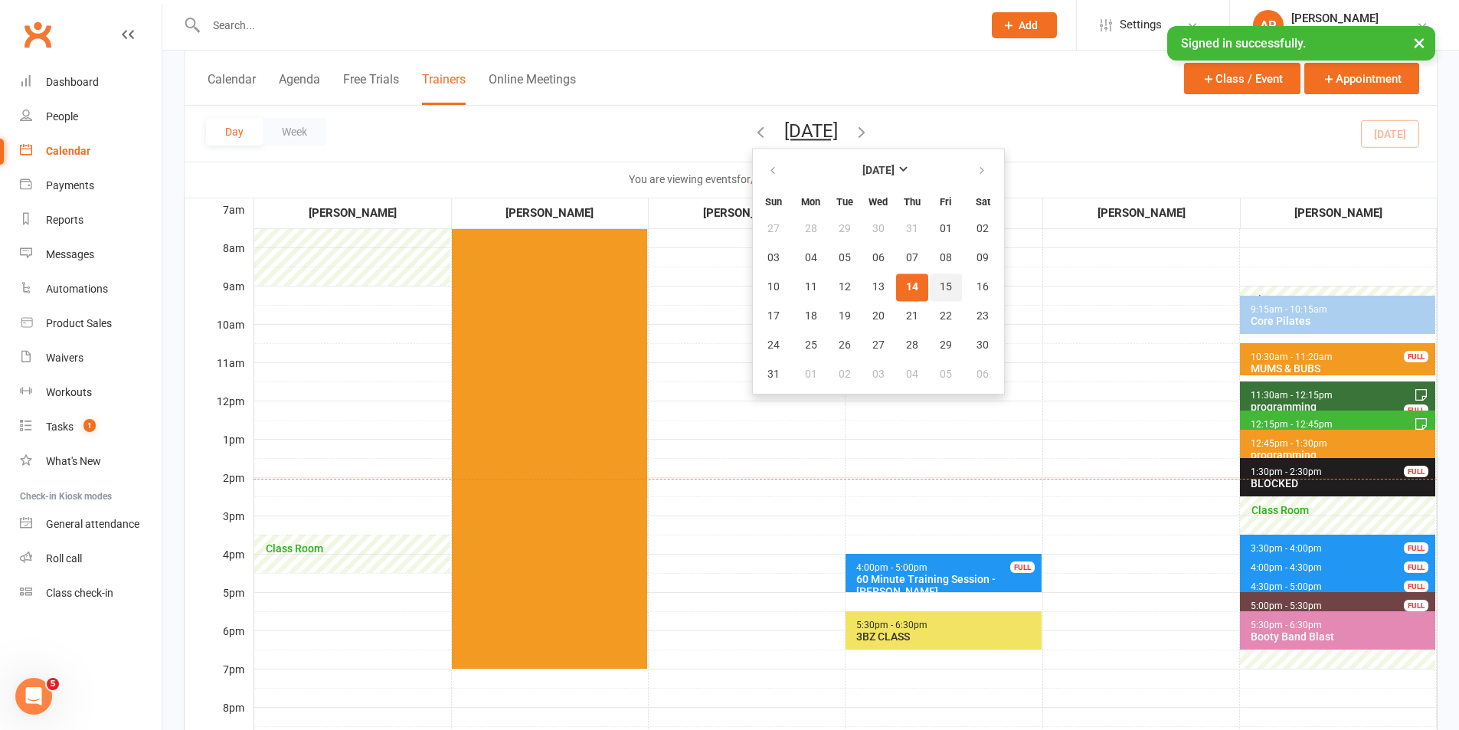
click at [940, 281] on span "15" at bounding box center [946, 287] width 12 height 12
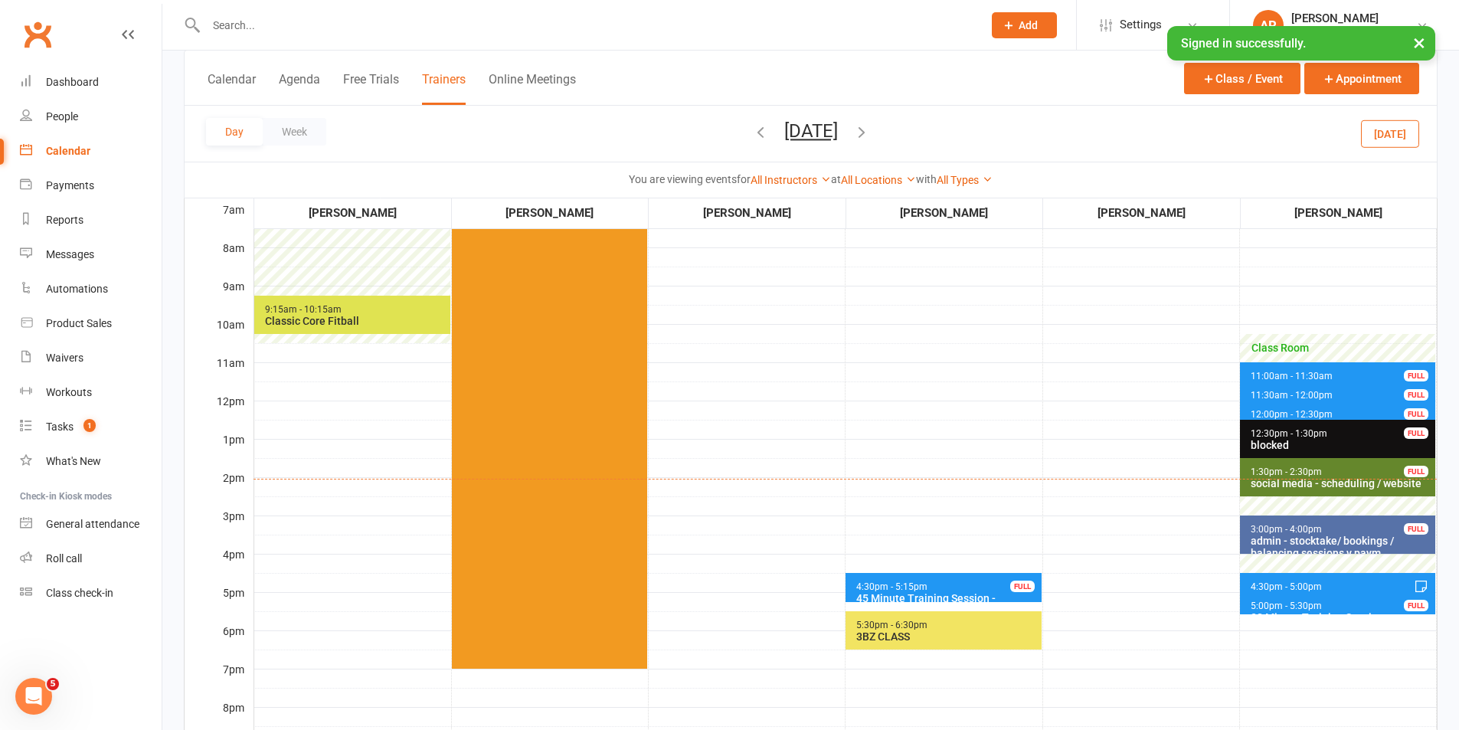
click at [1323, 587] on span "4:30pm - 5:00pm 30 Minute Training Session - [PERSON_NAME] FULL" at bounding box center [1337, 584] width 195 height 22
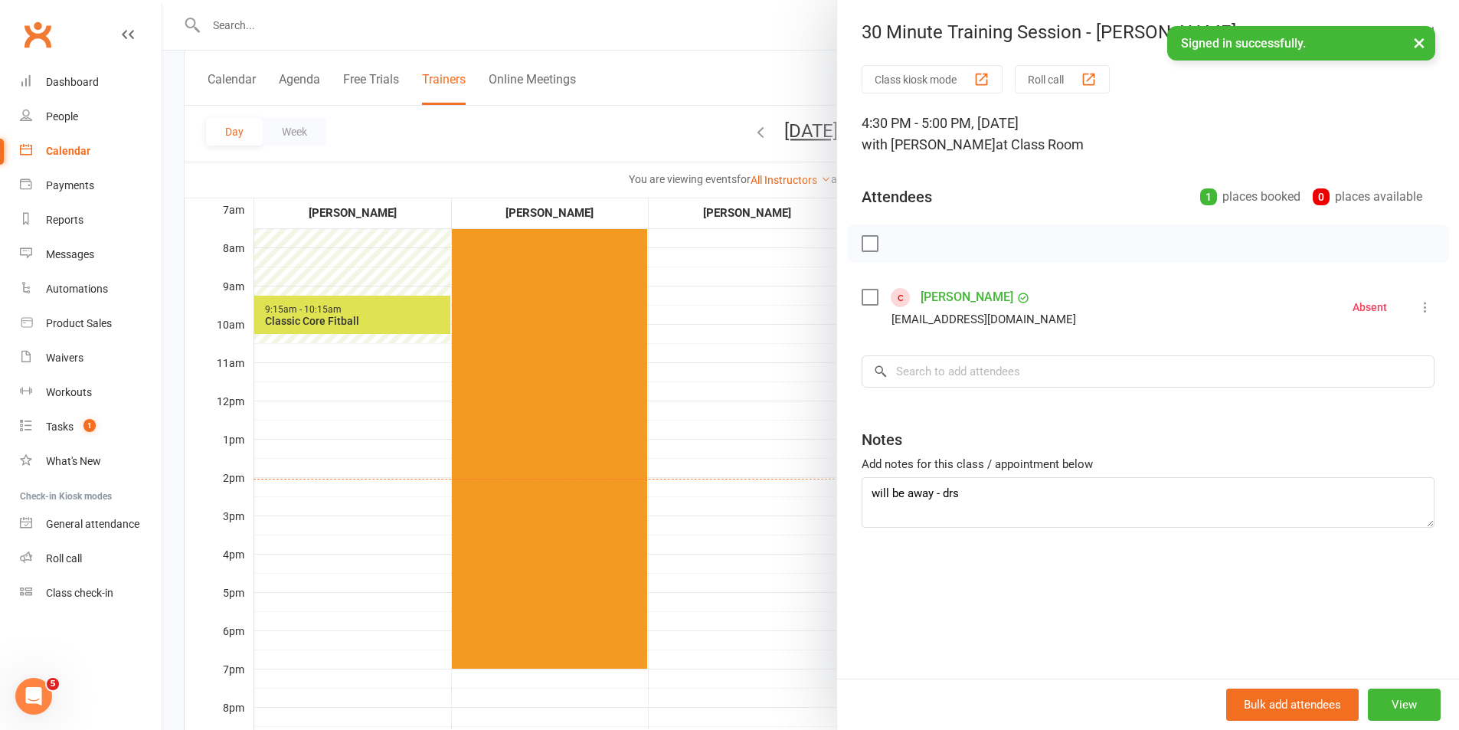
click at [862, 294] on label at bounding box center [869, 297] width 15 height 15
click at [992, 244] on icon "button" at bounding box center [1000, 243] width 17 height 17
